Goal: Navigation & Orientation: Go to known website

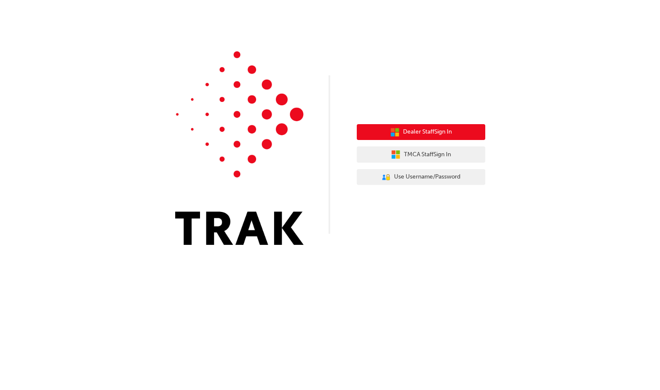
click at [425, 129] on span "Dealer Staff Sign In" at bounding box center [427, 132] width 49 height 10
